Goal: Information Seeking & Learning: Find contact information

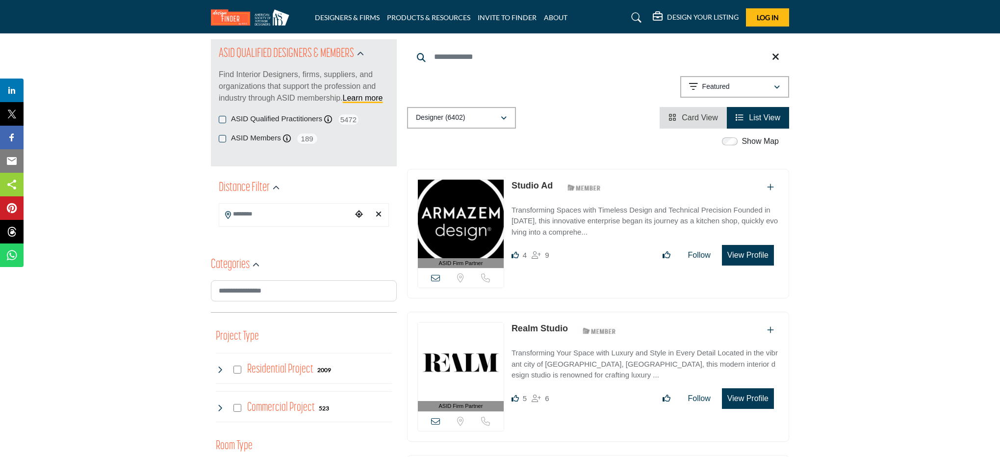
scroll to position [105, 0]
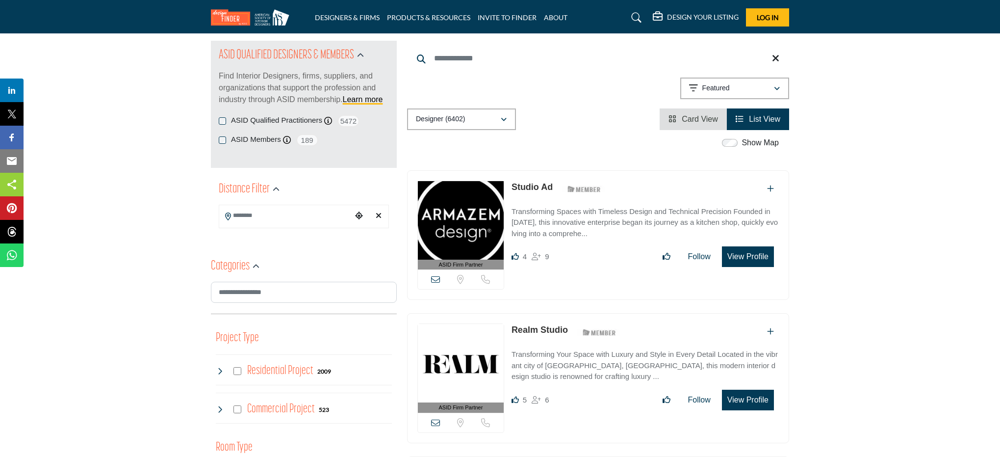
click at [536, 190] on link "Studio Ad" at bounding box center [532, 187] width 41 height 10
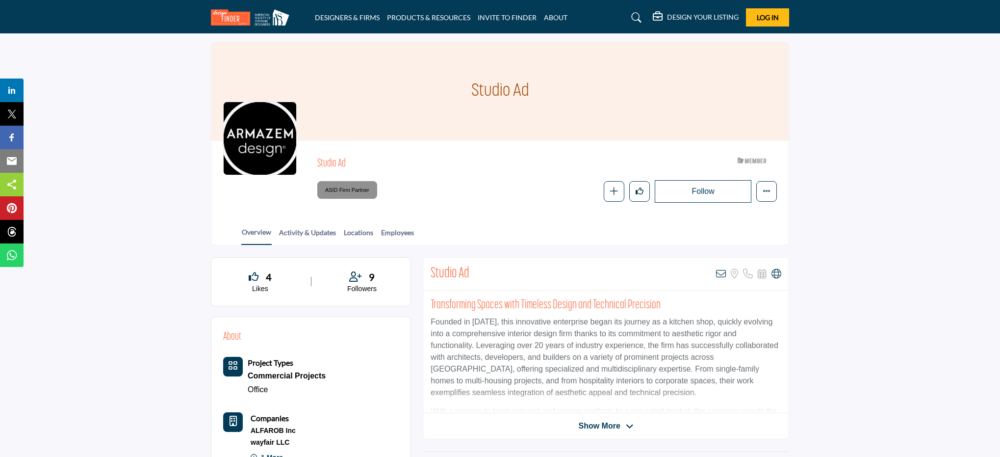
scroll to position [88, 0]
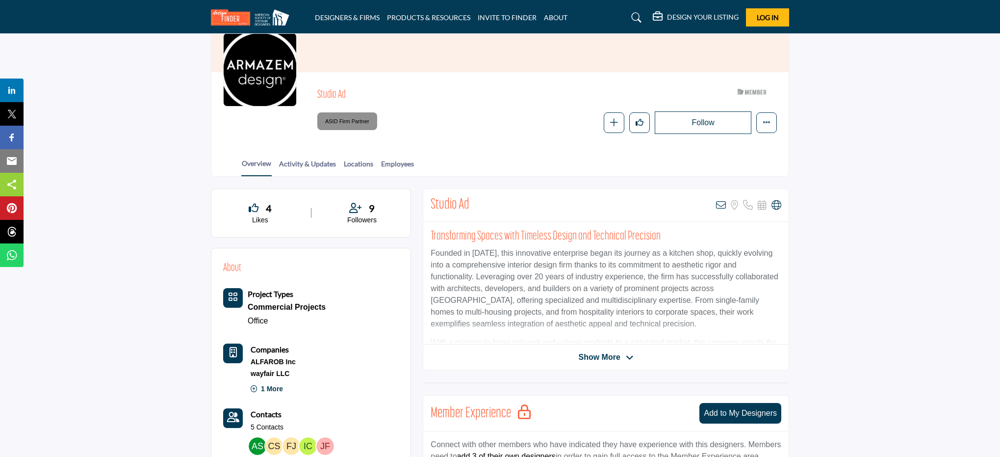
click at [605, 359] on span "Show More" at bounding box center [599, 357] width 42 height 12
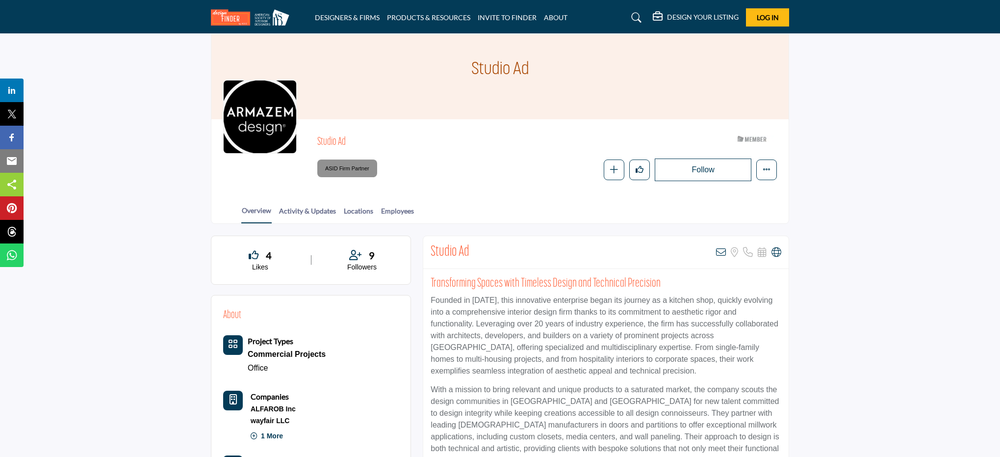
scroll to position [90, 0]
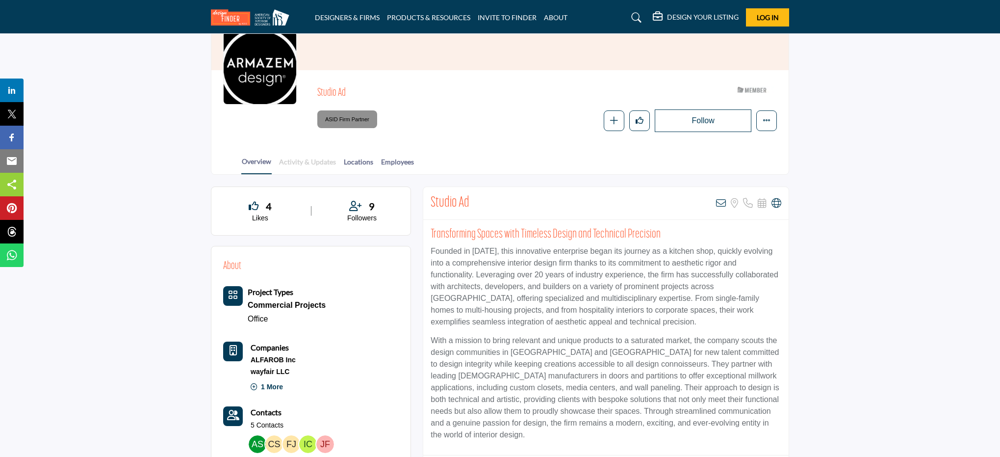
click at [302, 162] on link "Activity & Updates" at bounding box center [308, 164] width 58 height 17
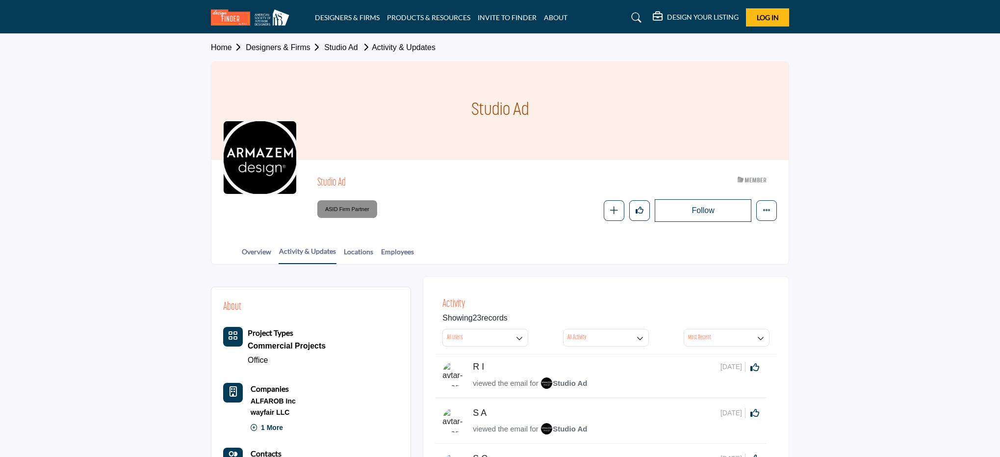
click at [0, 0] on div at bounding box center [0, 0] width 0 height 0
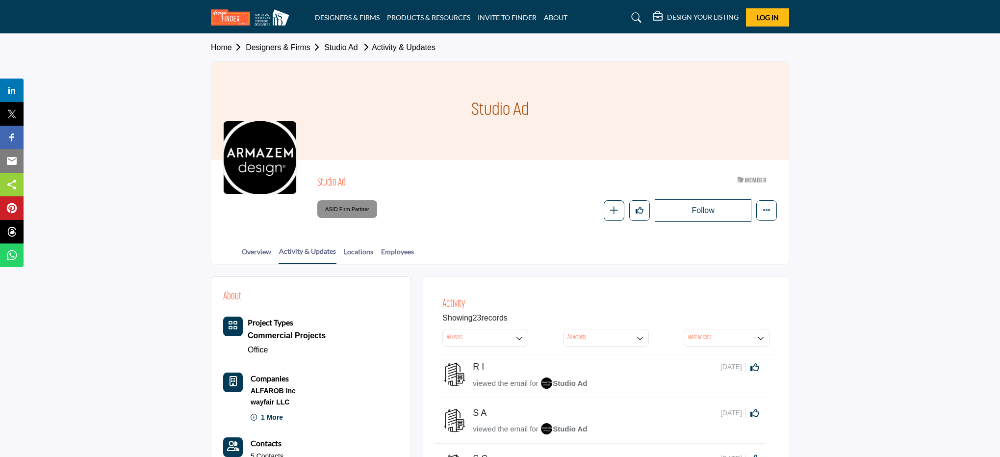
scroll to position [52, 0]
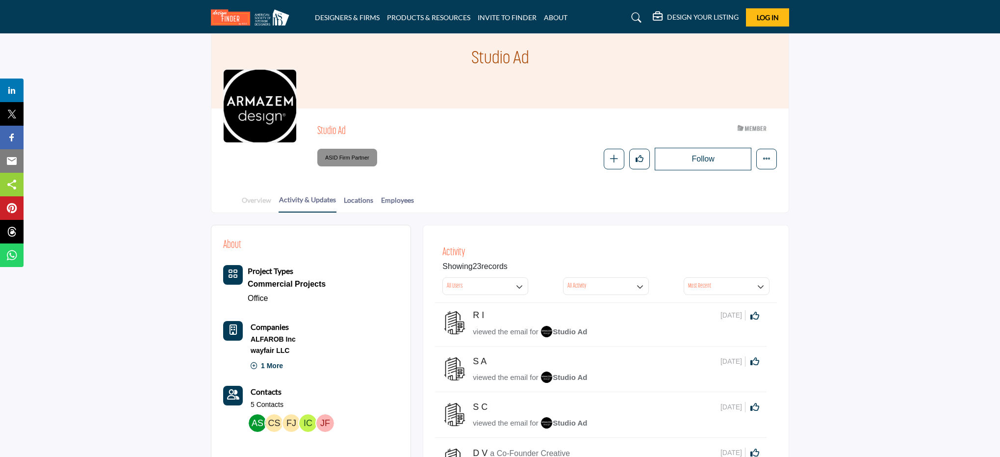
click at [255, 201] on link "Overview" at bounding box center [256, 203] width 30 height 17
click at [263, 202] on link "Overview" at bounding box center [256, 203] width 30 height 17
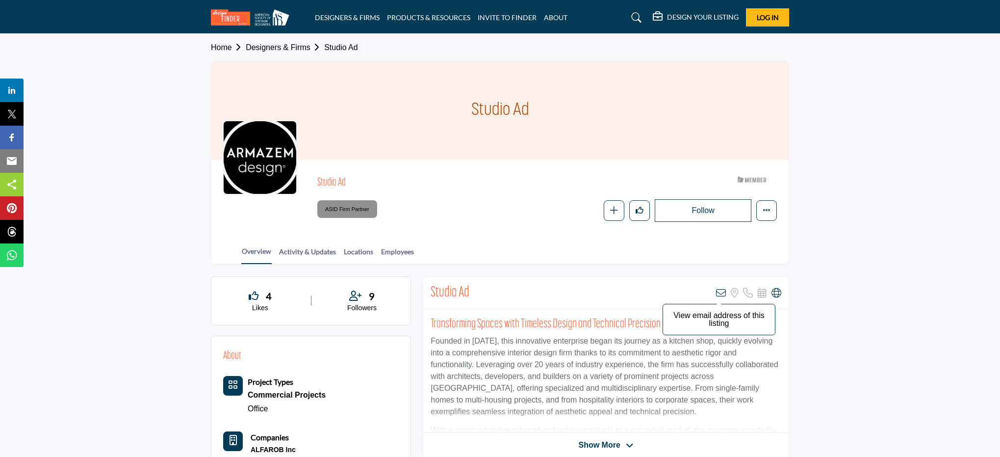
click at [719, 290] on icon at bounding box center [721, 293] width 10 height 10
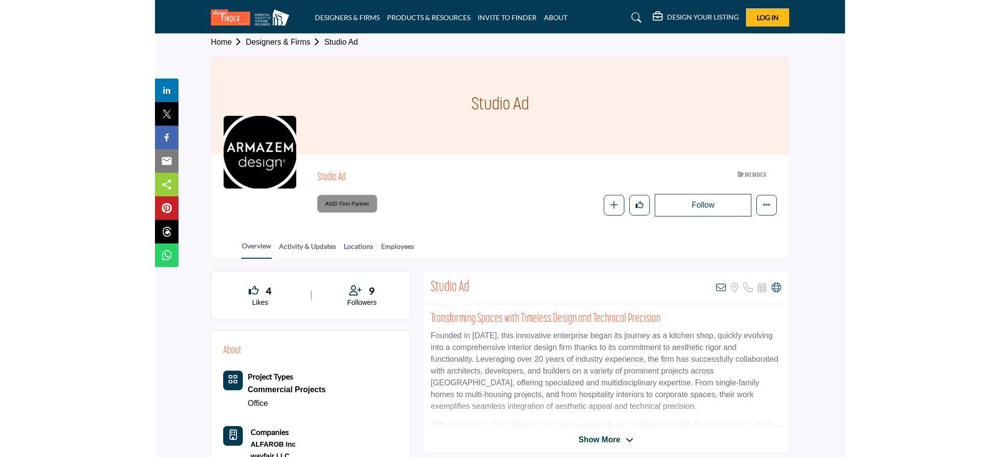
scroll to position [2, 0]
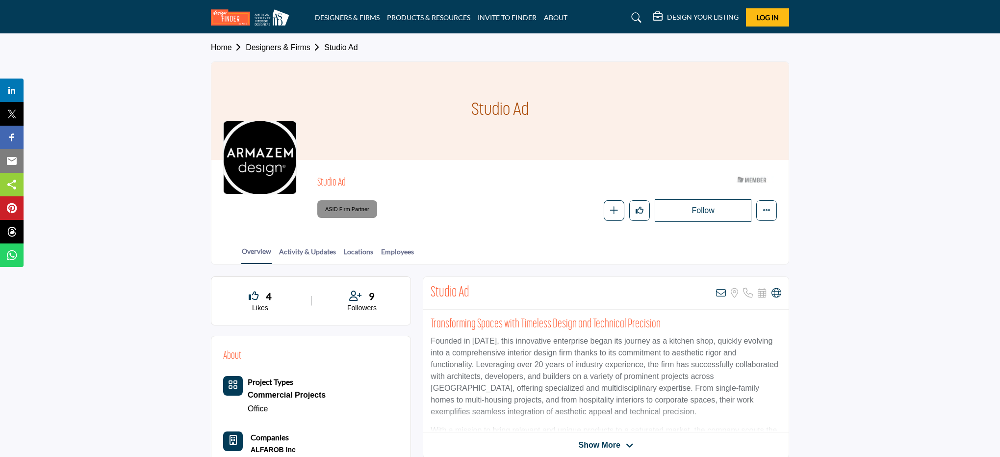
scroll to position [129, 0]
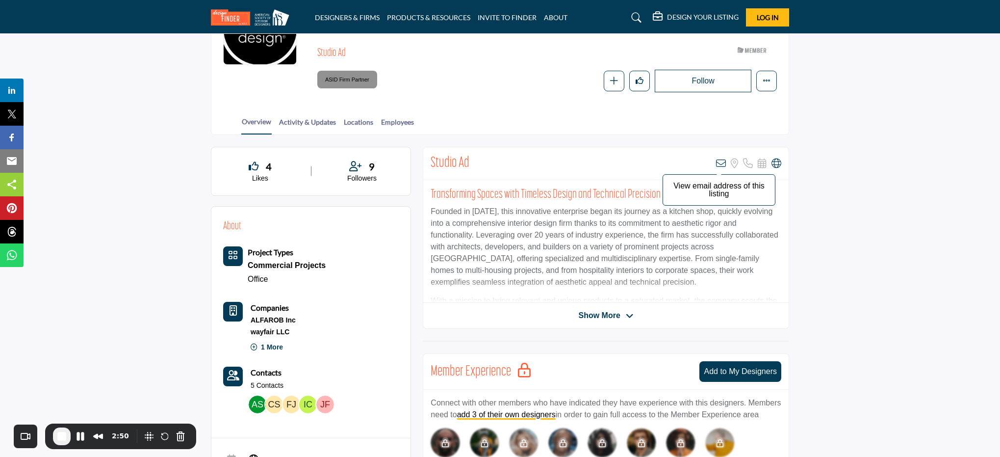
click at [721, 164] on icon at bounding box center [721, 163] width 10 height 10
